Goal: Information Seeking & Learning: Understand process/instructions

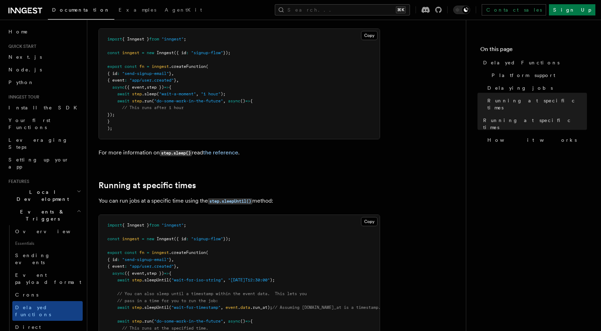
scroll to position [186, 0]
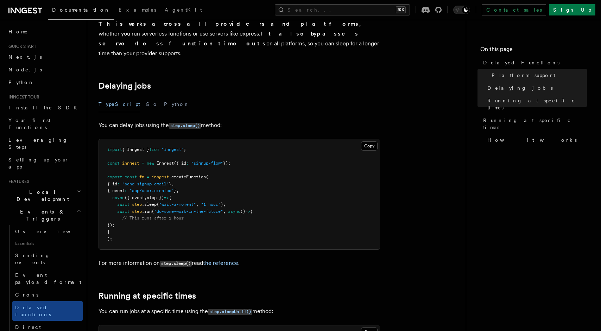
click at [157, 81] on h2 "Delaying jobs" at bounding box center [239, 86] width 281 height 10
click at [142, 81] on link "Delaying jobs" at bounding box center [125, 86] width 52 height 10
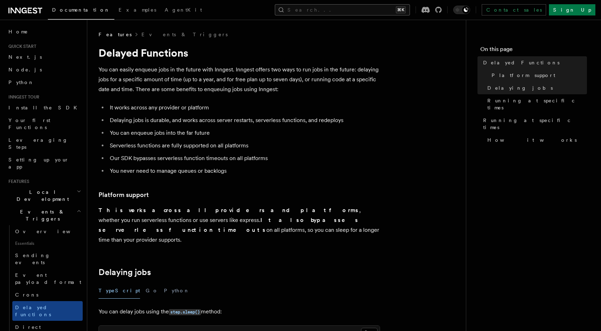
click at [376, 12] on button "Search... ⌘K" at bounding box center [342, 9] width 135 height 11
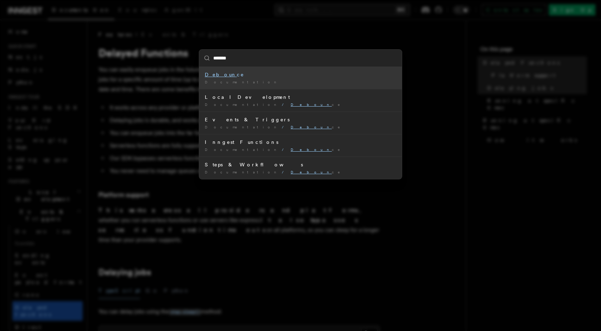
type input "********"
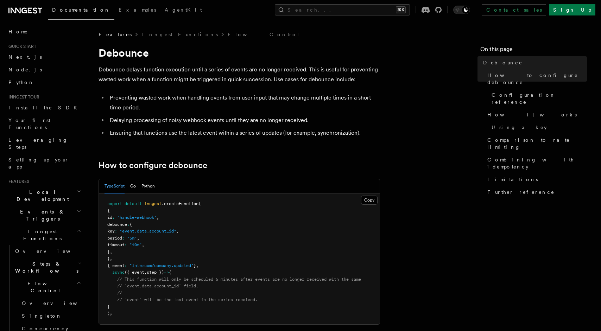
drag, startPoint x: 131, startPoint y: 253, endPoint x: 119, endPoint y: 228, distance: 27.5
click at [119, 228] on pre "export default inngest .createFunction ( { id : "handle-webhook" , debounce : {…" at bounding box center [239, 259] width 281 height 131
click at [118, 226] on span "debounce" at bounding box center [117, 224] width 20 height 5
drag, startPoint x: 118, startPoint y: 226, endPoint x: 125, endPoint y: 249, distance: 23.6
click at [125, 249] on pre "export default inngest .createFunction ( { id : "handle-webhook" , debounce : {…" at bounding box center [239, 259] width 281 height 131
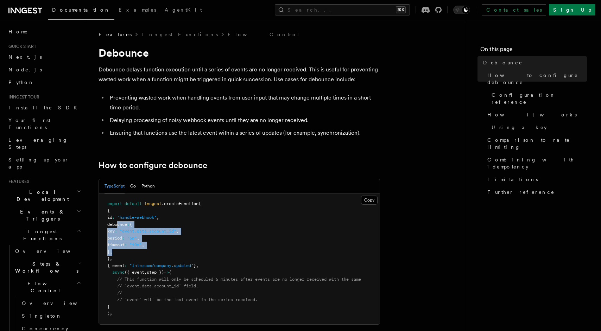
copy code "debounce : { key : "event.data.account_id" , period : "5m" , timeout : "10m" , …"
